Goal: Transaction & Acquisition: Purchase product/service

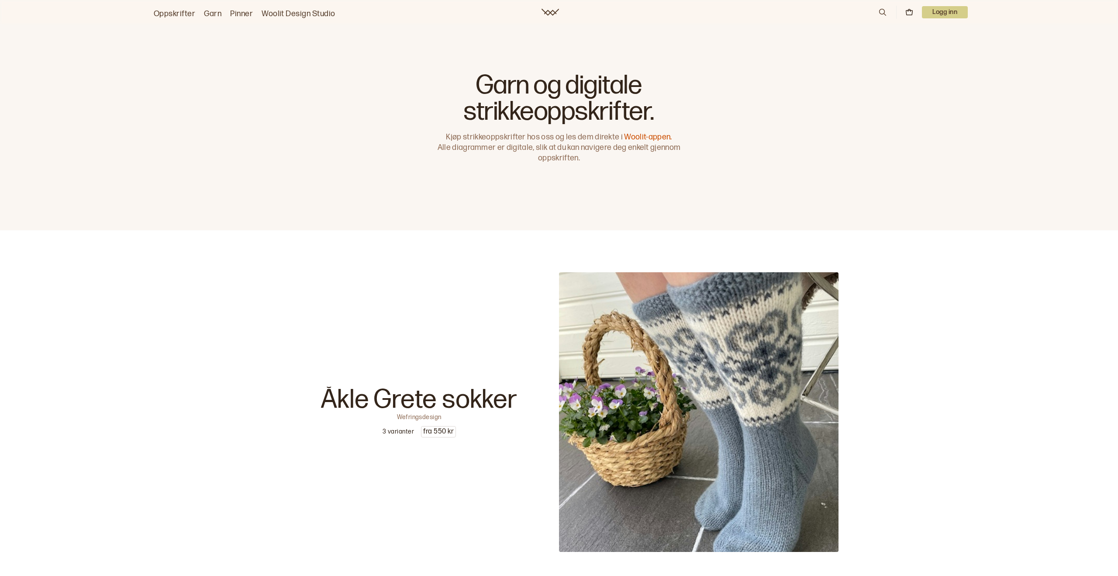
click at [879, 15] on icon at bounding box center [883, 12] width 10 height 10
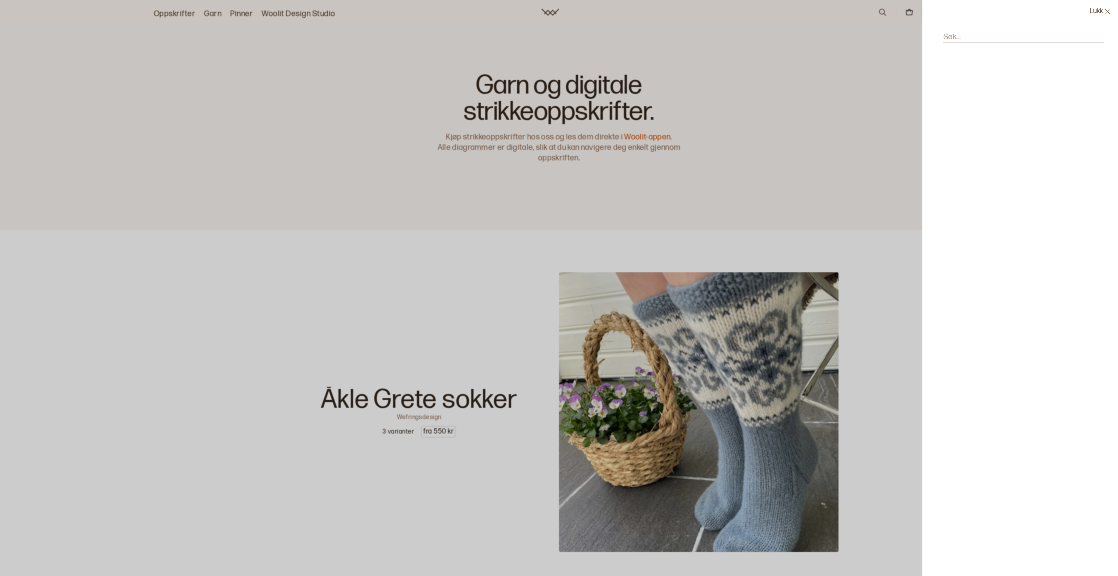
click at [954, 35] on label "Søk..." at bounding box center [951, 37] width 17 height 10
click at [954, 35] on input "Søk..." at bounding box center [1023, 37] width 161 height 11
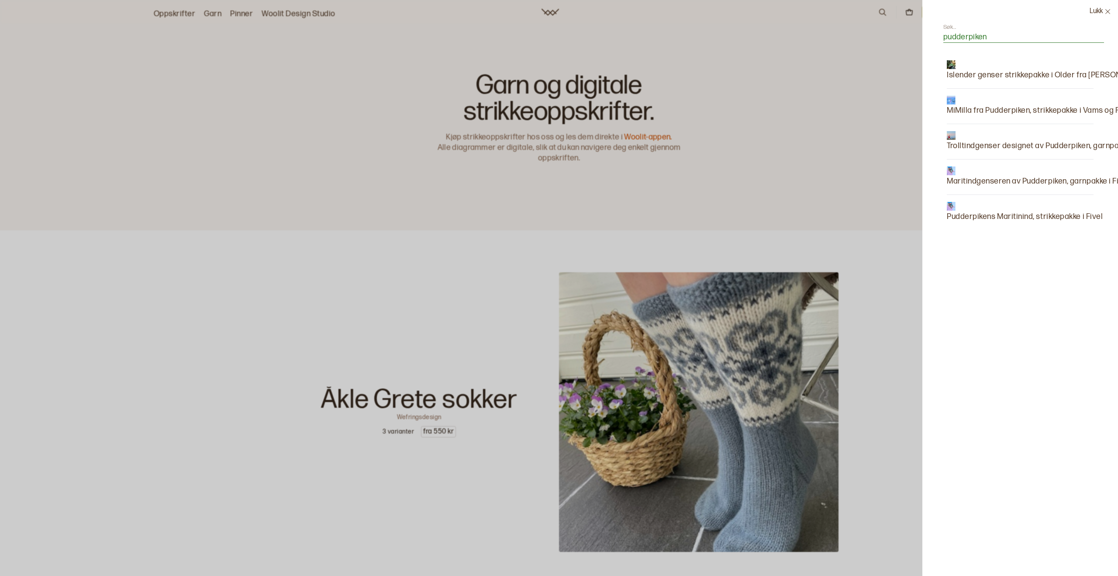
type input "pudderpiken"
click at [995, 142] on p "Trolltindgenser designet av Pudderpiken, garnpakke" at bounding box center [1039, 146] width 184 height 12
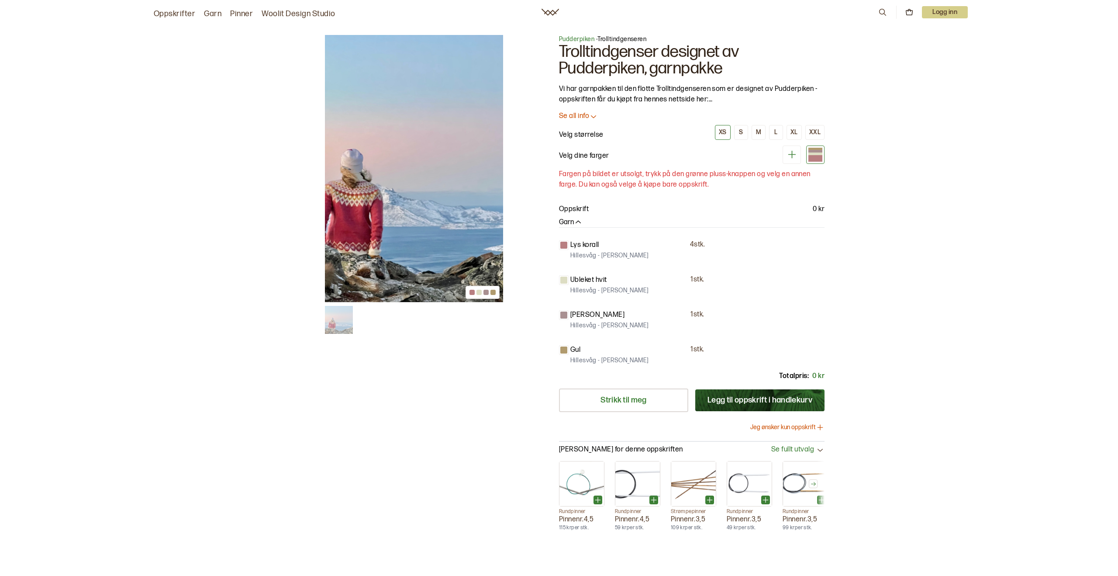
scroll to position [3, 0]
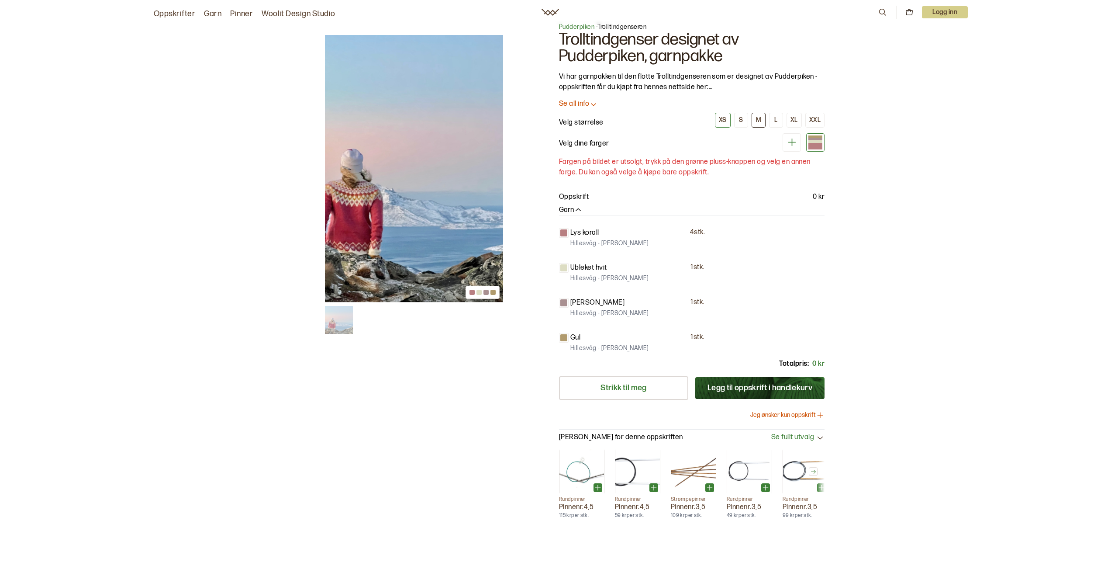
click at [760, 125] on button "M" at bounding box center [759, 120] width 14 height 15
